Goal: Task Accomplishment & Management: Complete application form

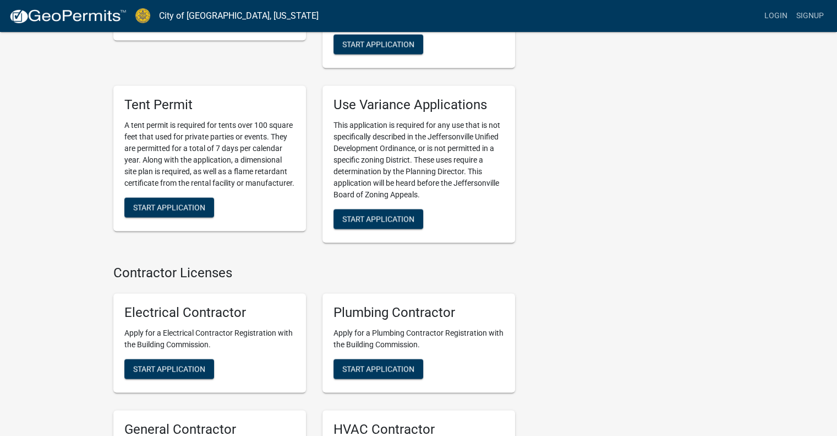
scroll to position [2244, 0]
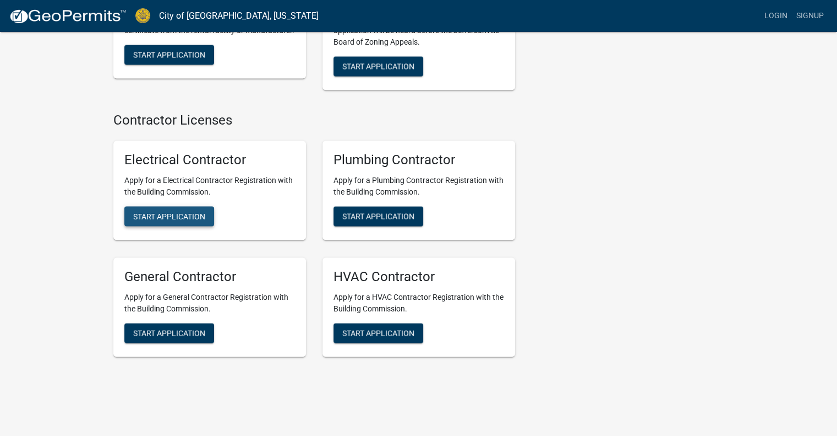
click at [204, 208] on button "Start Application" at bounding box center [169, 216] width 90 height 20
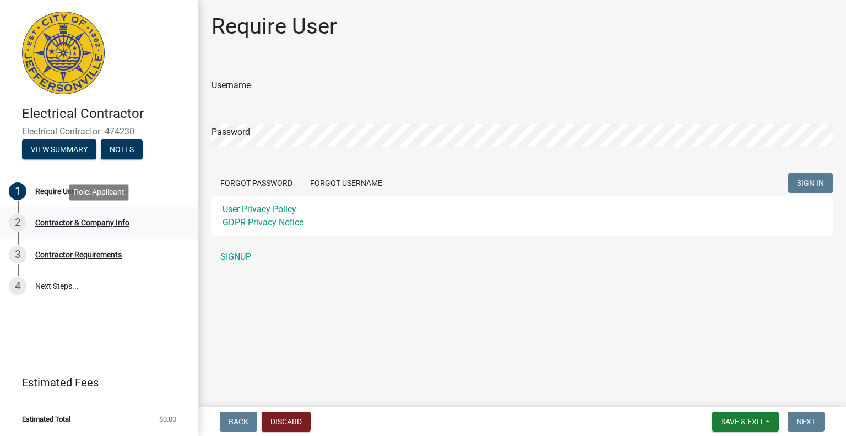
click at [107, 224] on div "Contractor & Company Info" at bounding box center [82, 223] width 94 height 8
click at [70, 150] on button "View Summary" at bounding box center [59, 149] width 74 height 20
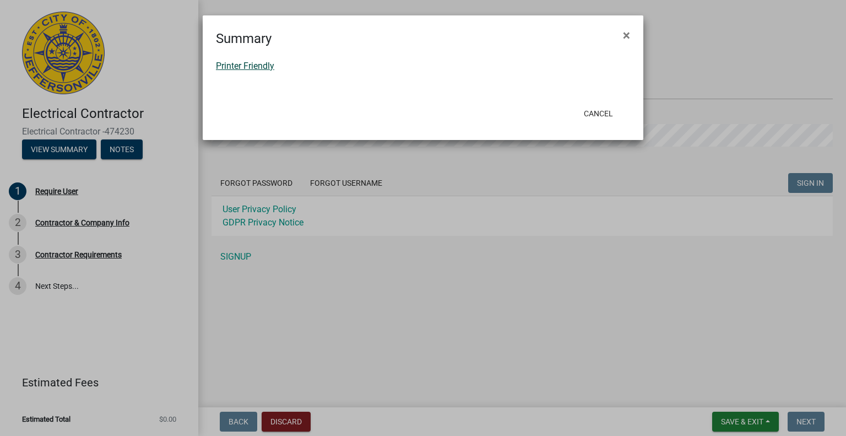
click at [269, 66] on link "Printer Friendly" at bounding box center [245, 66] width 58 height 10
click at [608, 106] on button "Cancel" at bounding box center [598, 114] width 47 height 20
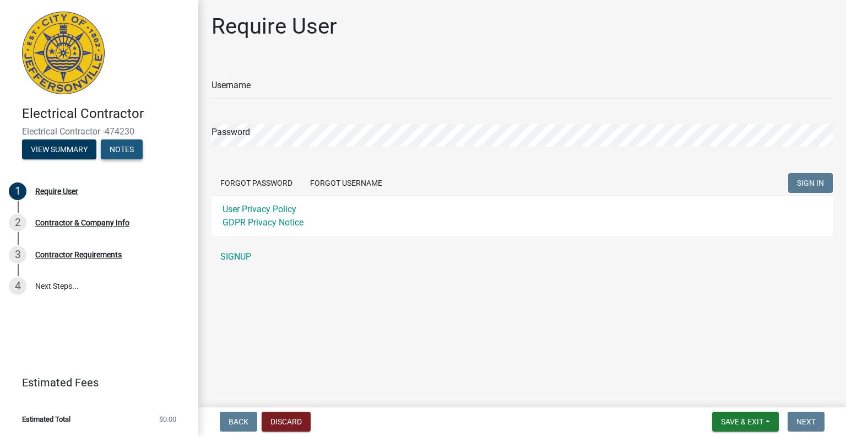
click at [123, 152] on button "Notes" at bounding box center [122, 149] width 42 height 20
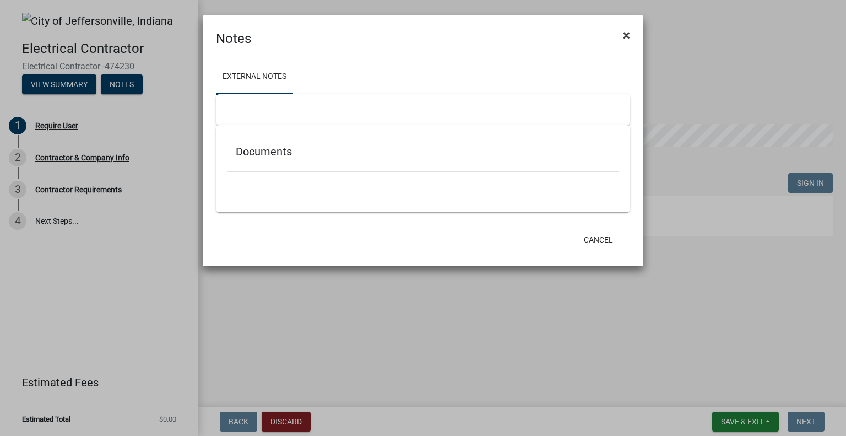
click at [627, 35] on span "×" at bounding box center [626, 35] width 7 height 15
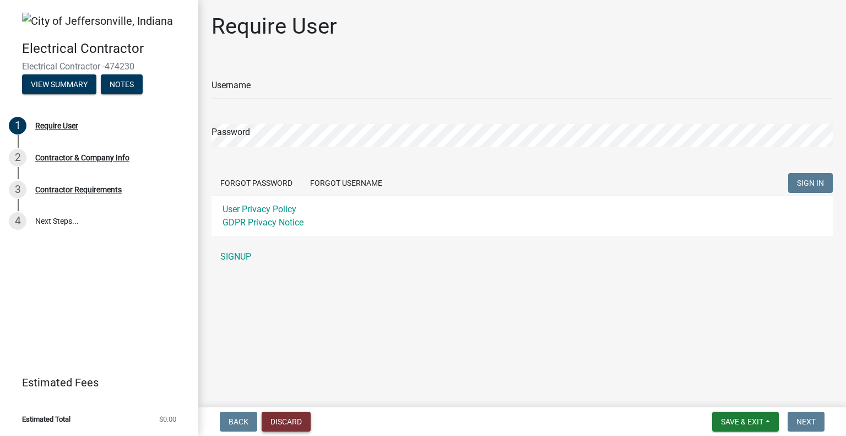
click at [293, 423] on button "Discard" at bounding box center [286, 421] width 49 height 20
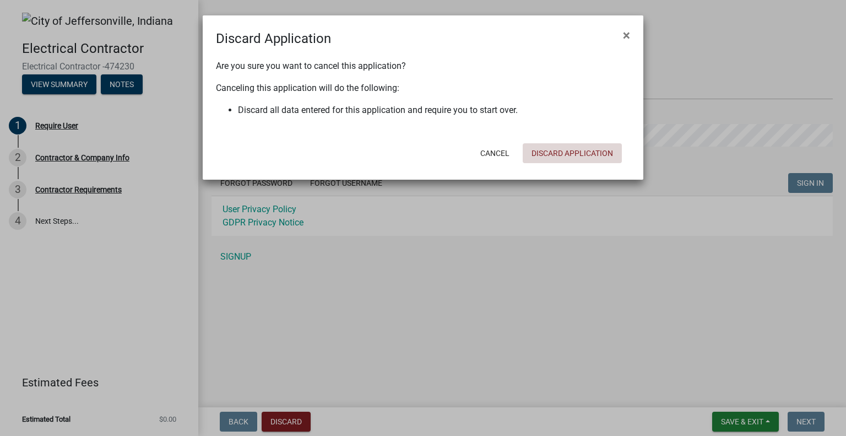
click at [574, 150] on button "Discard Application" at bounding box center [572, 153] width 99 height 20
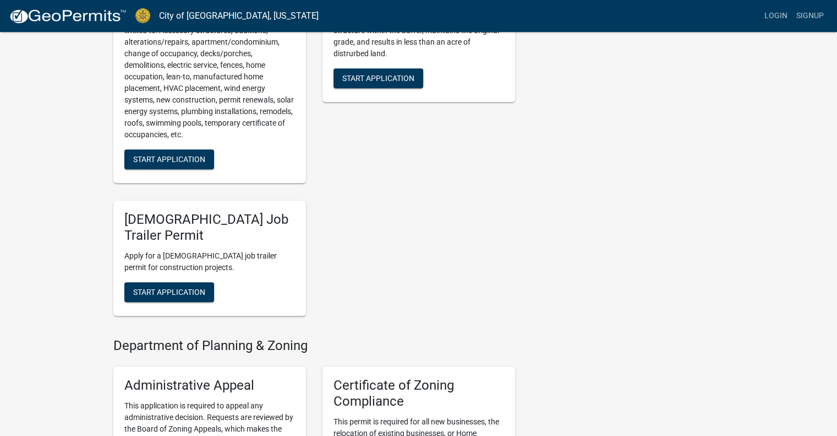
scroll to position [648, 0]
